Goal: Information Seeking & Learning: Learn about a topic

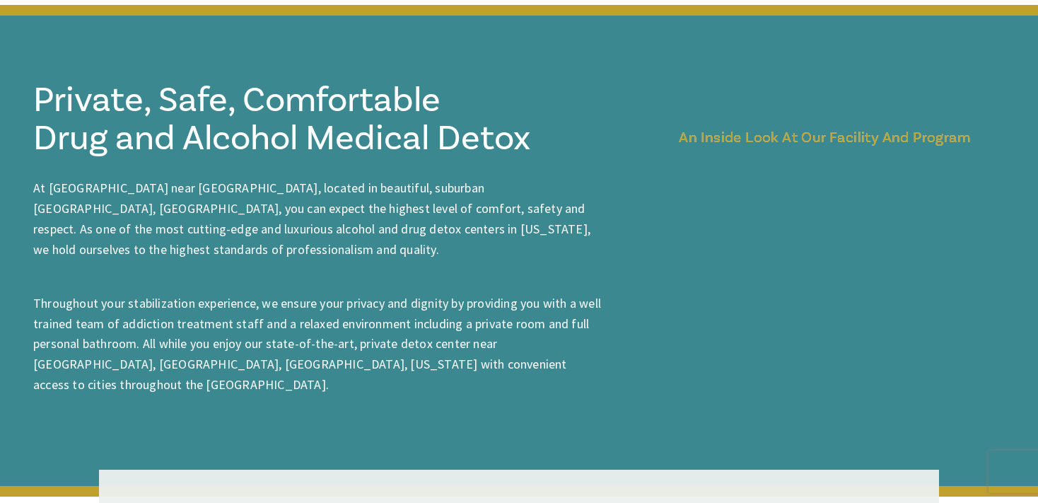
scroll to position [1656, 0]
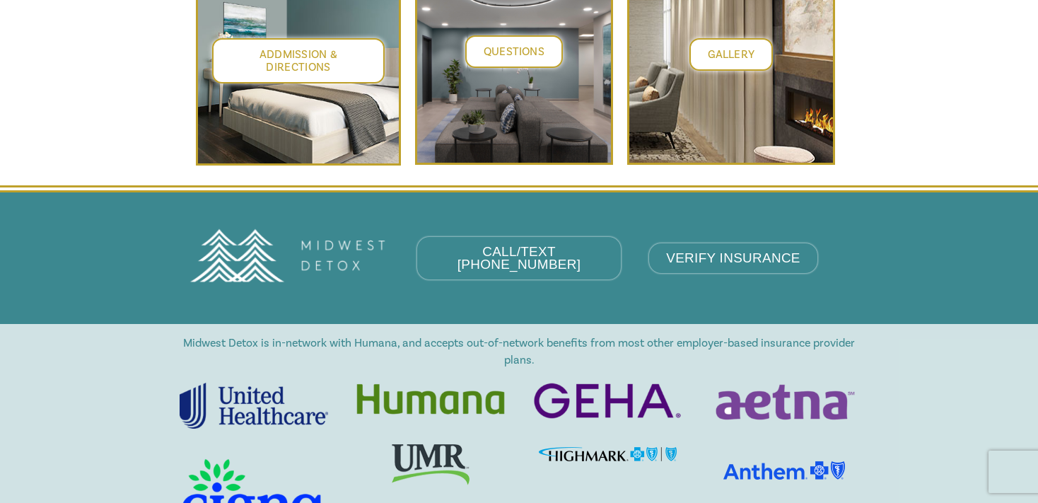
scroll to position [5590, 0]
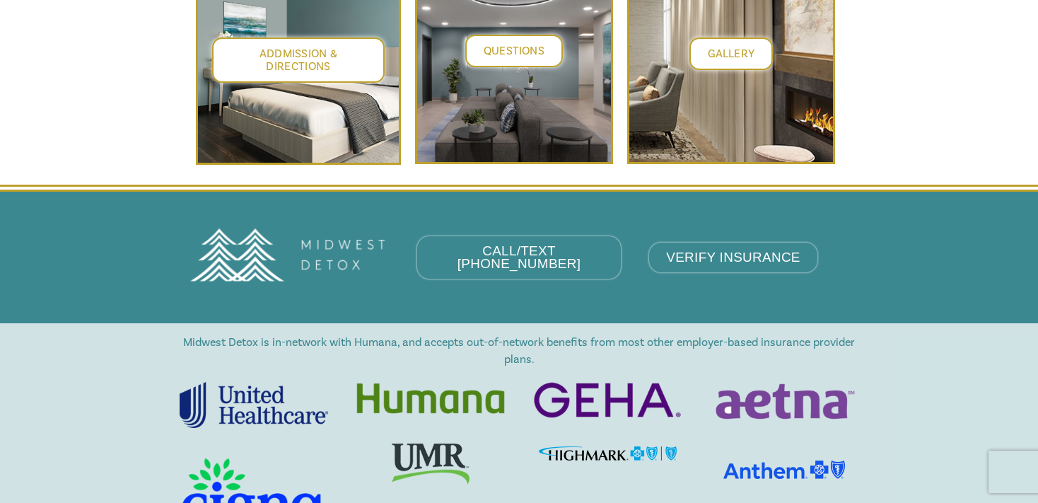
click at [943, 408] on div "Midwest Detox is in-network with Humana, and accepts out-of-network benefits fr…" at bounding box center [519, 463] width 1038 height 281
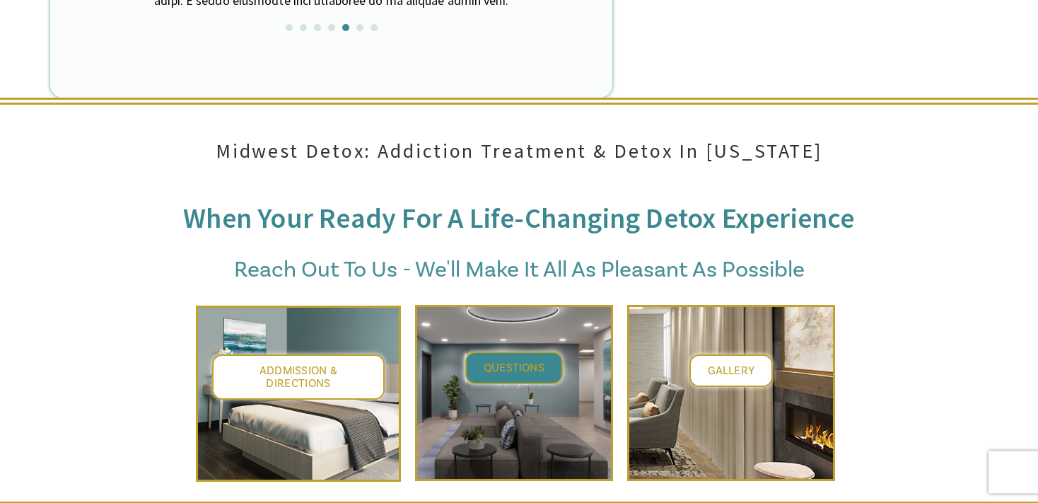
scroll to position [5364, 0]
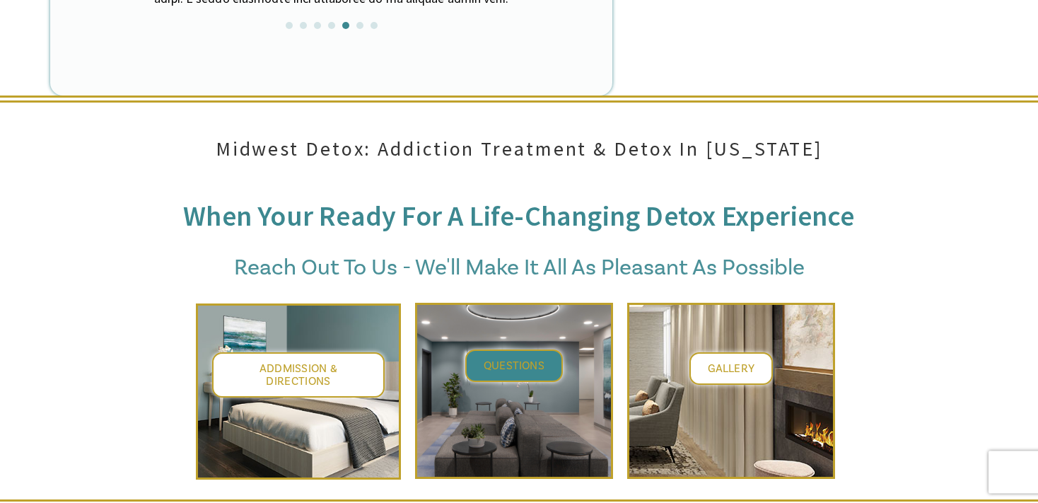
click at [499, 349] on link "Questions" at bounding box center [514, 365] width 98 height 33
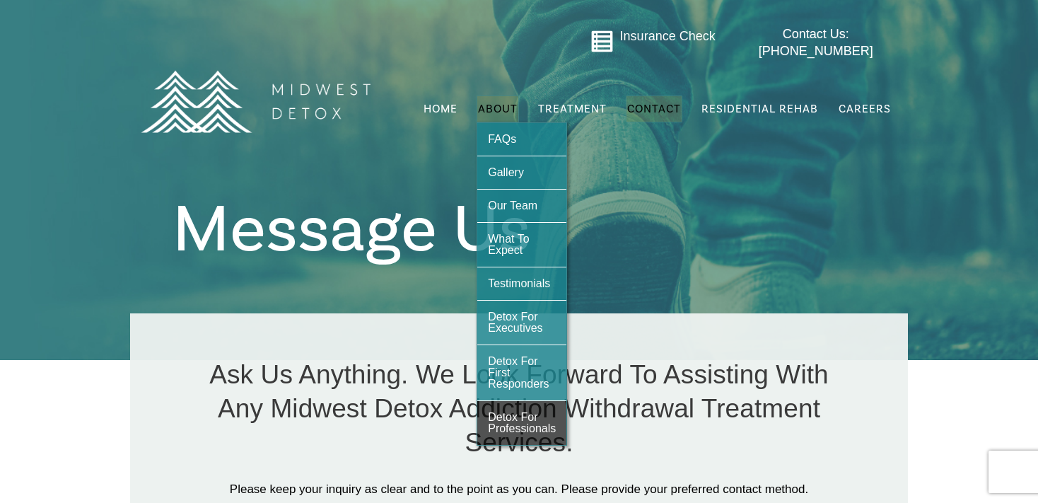
click at [523, 411] on span "Detox For Professionals" at bounding box center [522, 422] width 68 height 23
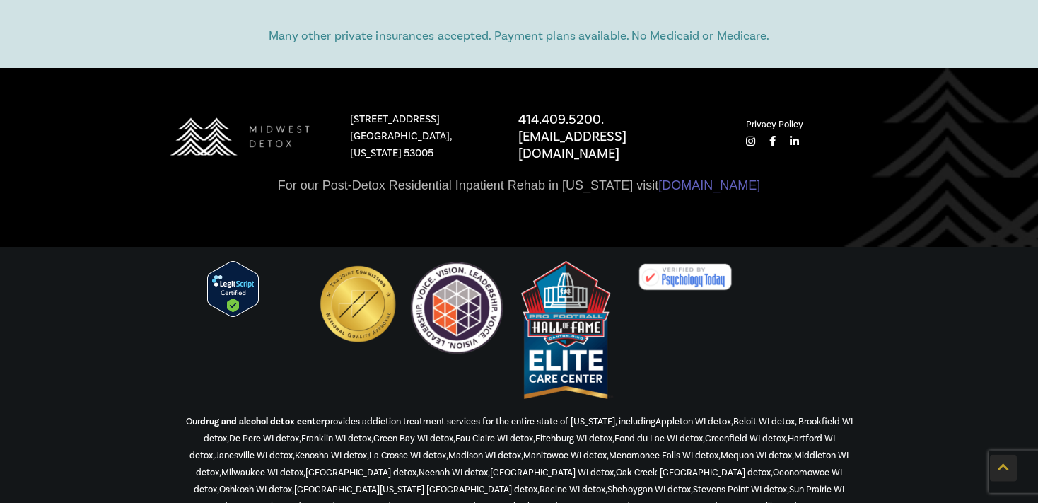
scroll to position [3113, 0]
